Goal: Find specific page/section: Find specific page/section

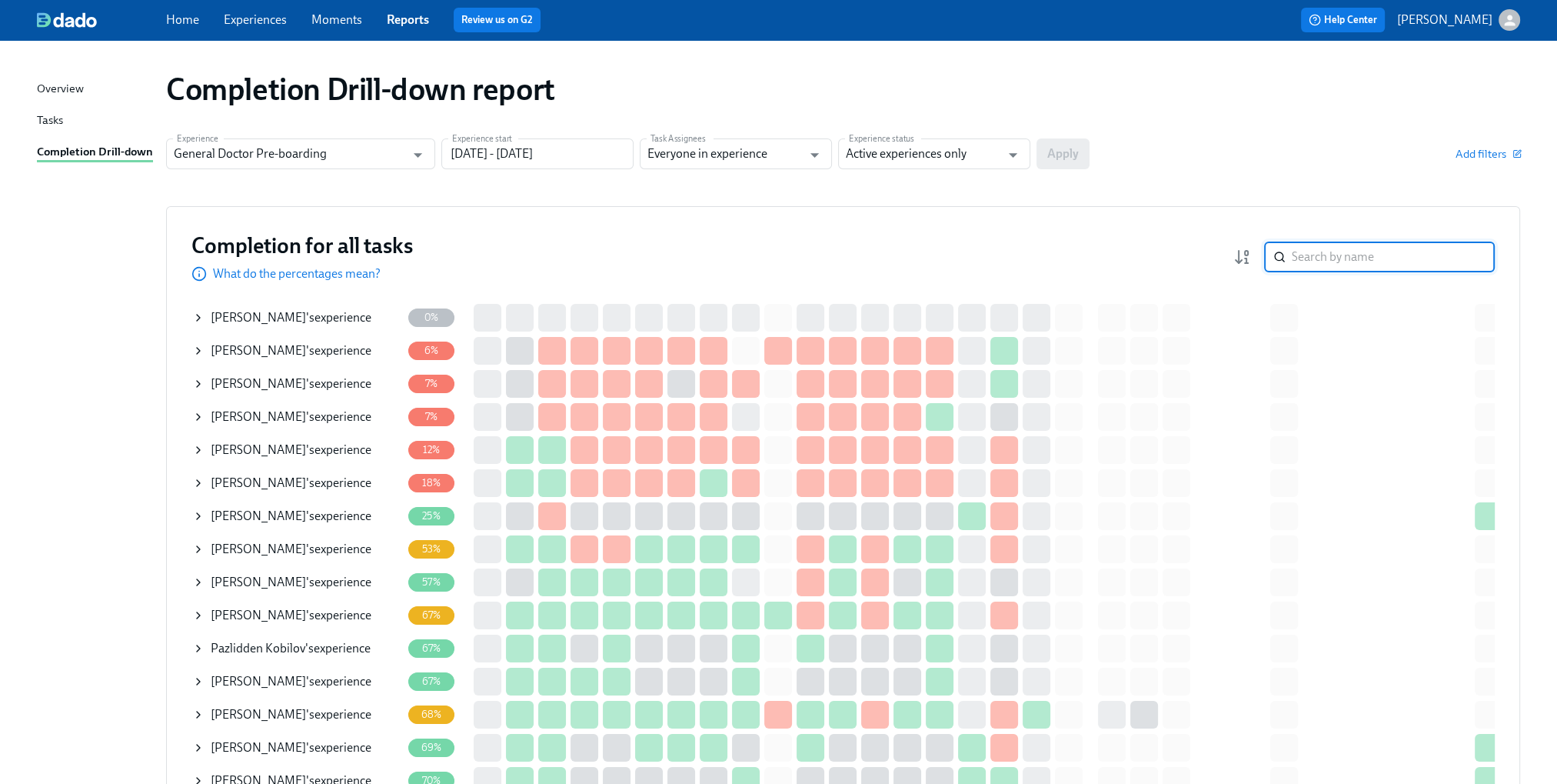
click at [1353, 261] on input "search" at bounding box center [1393, 257] width 203 height 31
type input "[PERSON_NAME]"
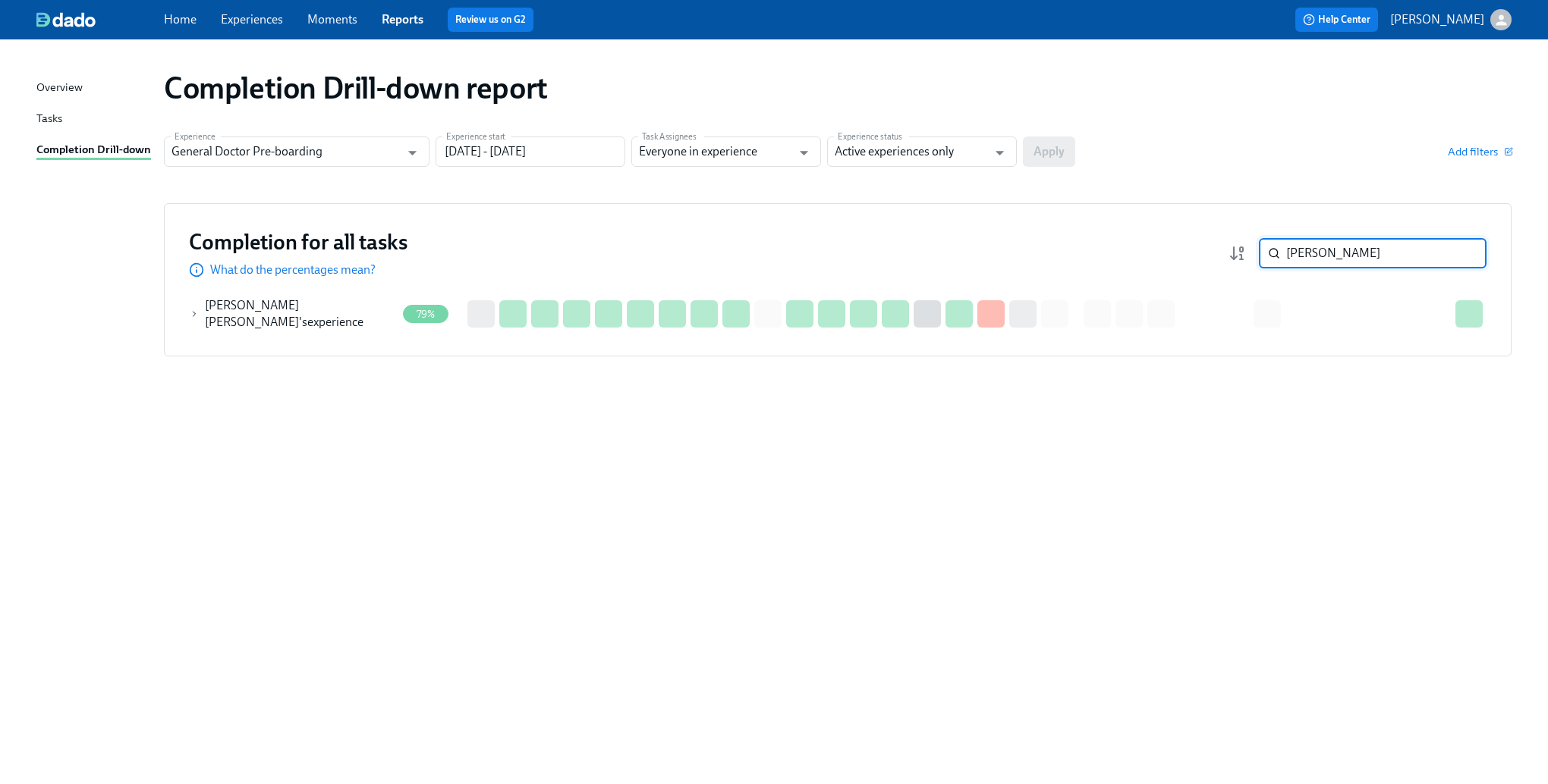
drag, startPoint x: 1366, startPoint y: 252, endPoint x: 1211, endPoint y: 256, distance: 155.1
click at [1211, 256] on div "Completion for all tasks What do the percentages mean? hugo ​" at bounding box center [837, 253] width 1297 height 50
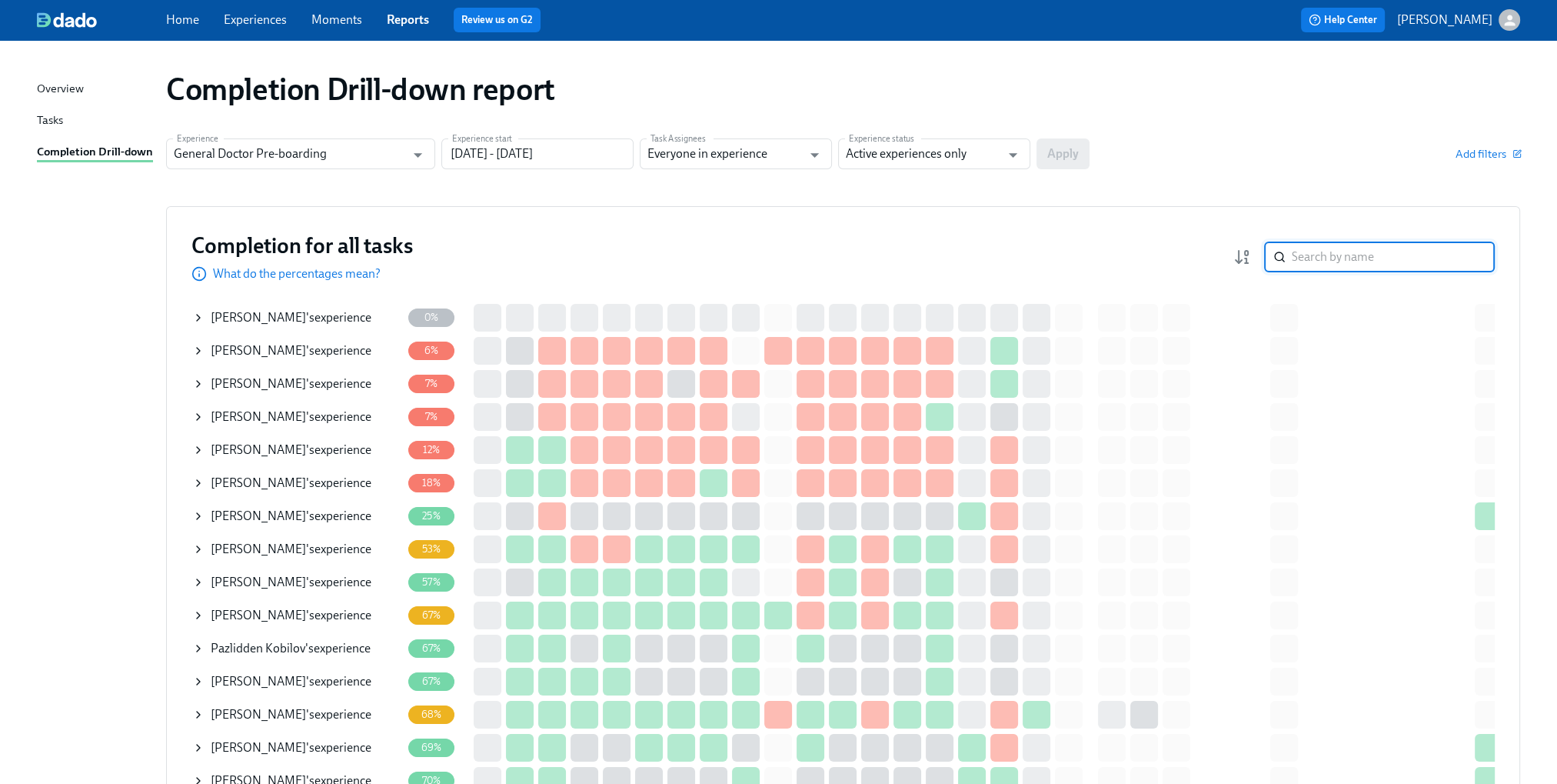
click at [1375, 258] on input "search" at bounding box center [1393, 257] width 203 height 31
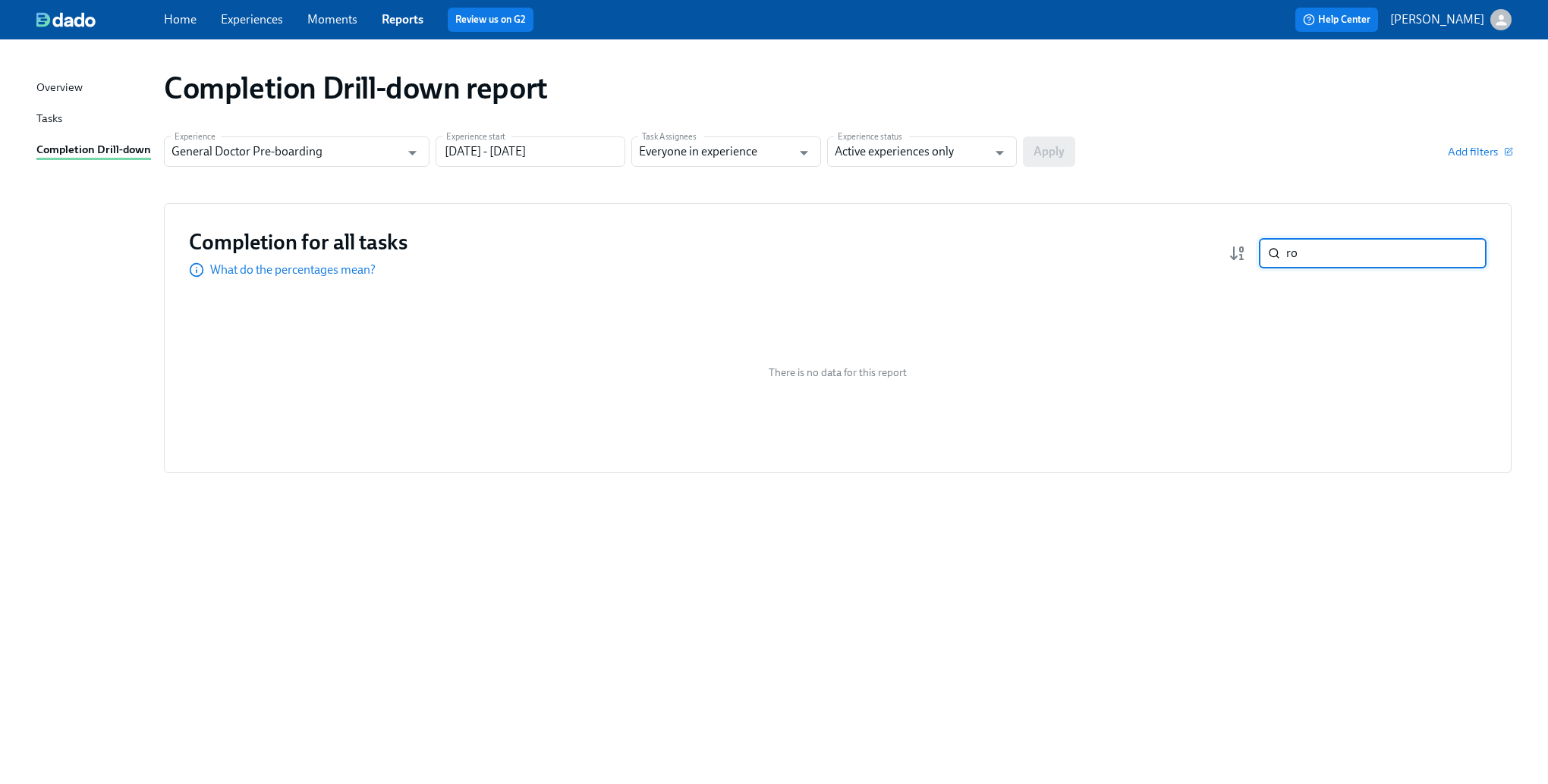
type input "r"
